Goal: Task Accomplishment & Management: Manage account settings

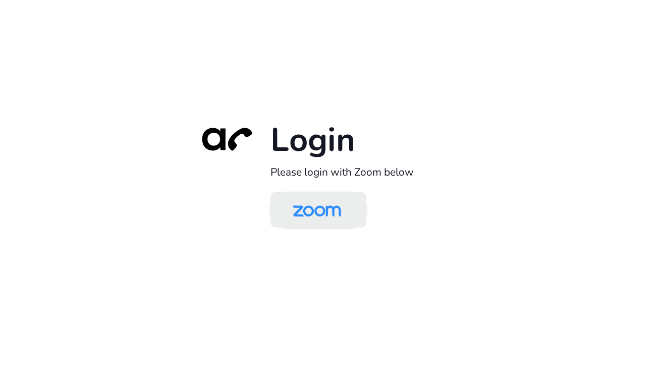
click at [310, 209] on img at bounding box center [317, 210] width 70 height 33
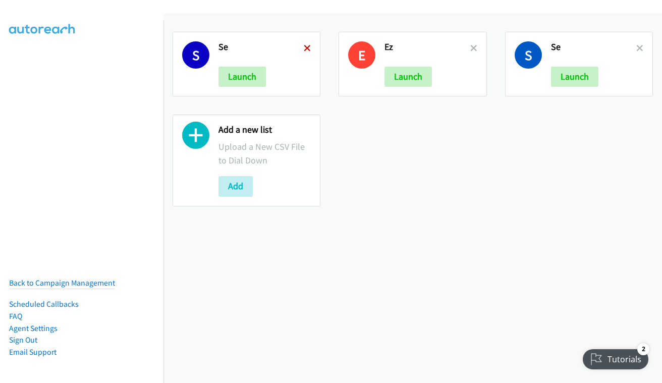
click at [304, 50] on icon at bounding box center [307, 48] width 7 height 7
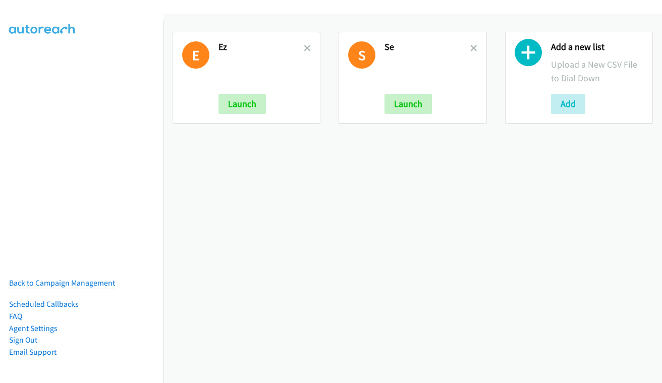
click at [304, 50] on icon at bounding box center [307, 48] width 7 height 7
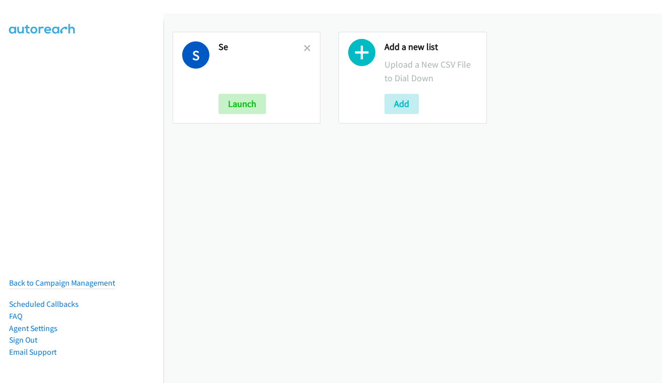
click at [304, 50] on icon at bounding box center [307, 48] width 7 height 7
